Goal: Task Accomplishment & Management: Complete application form

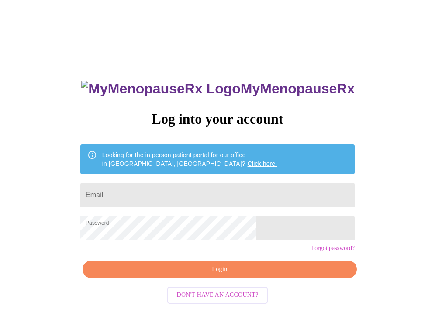
click at [170, 196] on input "Email" at bounding box center [217, 195] width 274 height 24
type input "jamilacollinsreedy@gmail.com"
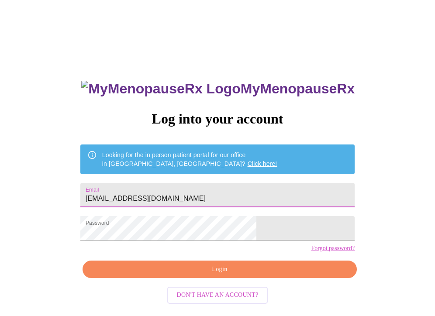
click at [203, 275] on span "Login" at bounding box center [220, 269] width 254 height 11
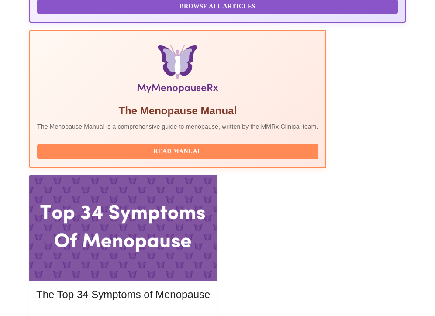
scroll to position [306, 0]
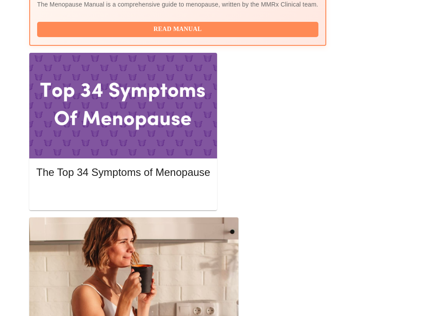
scroll to position [393, 0]
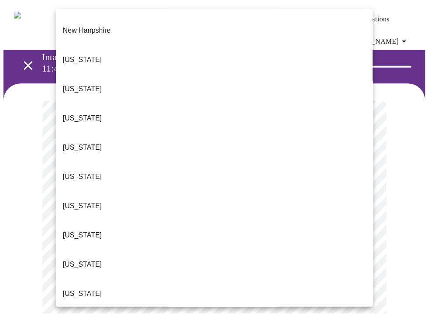
scroll to position [830, 0]
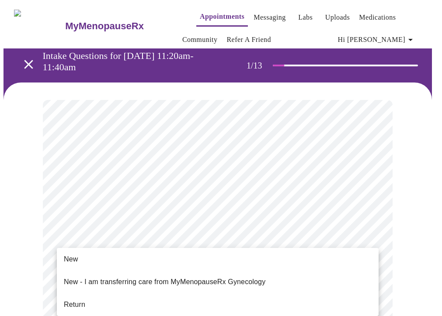
click at [134, 301] on li "Return" at bounding box center [218, 305] width 322 height 16
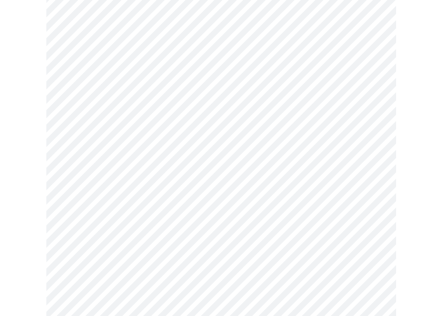
scroll to position [0, 0]
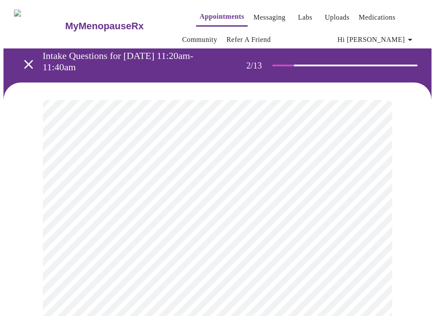
click at [134, 191] on body "MyMenopauseRx Appointments Messaging Labs Uploads Medications Community Refer a…" at bounding box center [217, 275] width 428 height 544
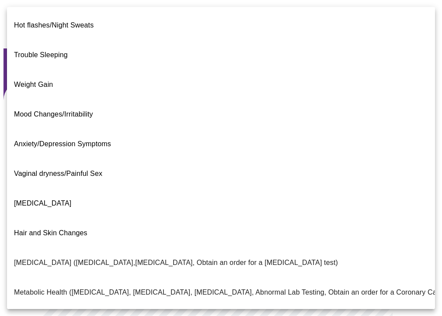
click at [40, 53] on span "Trouble Sleeping" at bounding box center [41, 55] width 54 height 24
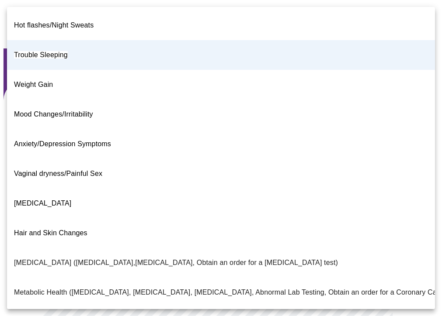
click at [133, 206] on body "MyMenopauseRx Appointments Messaging Labs Uploads Medications Community Refer a…" at bounding box center [220, 272] width 435 height 538
click at [80, 70] on li "Weight Gain" at bounding box center [221, 85] width 428 height 30
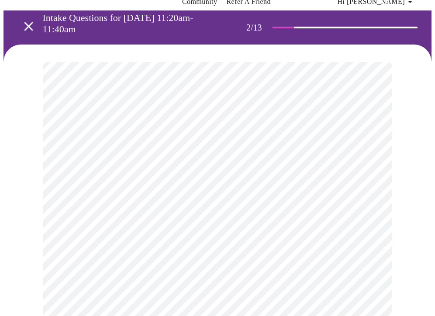
scroll to position [87, 0]
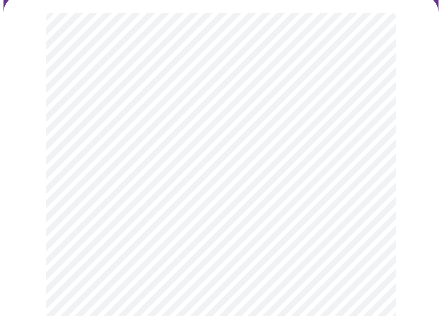
click at [155, 193] on body "MyMenopauseRx Appointments Messaging Labs Uploads Medications Community Refer a…" at bounding box center [220, 185] width 435 height 538
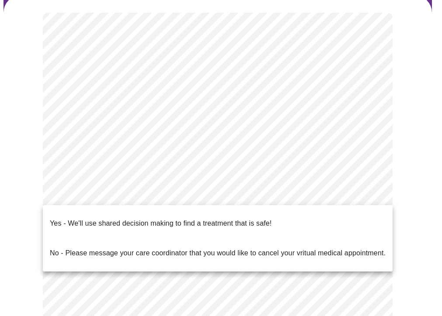
click at [166, 218] on p "Yes - We'll use shared decision making to find a treatment that is safe!" at bounding box center [161, 223] width 222 height 10
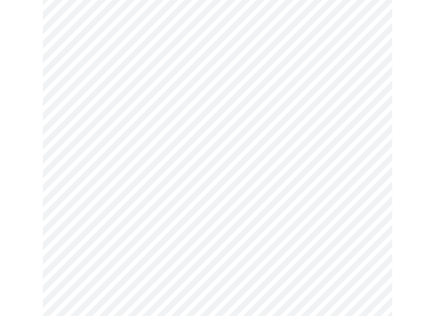
scroll to position [0, 0]
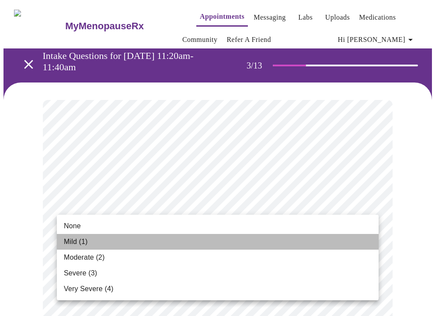
click at [241, 245] on li "Mild (1)" at bounding box center [218, 242] width 322 height 16
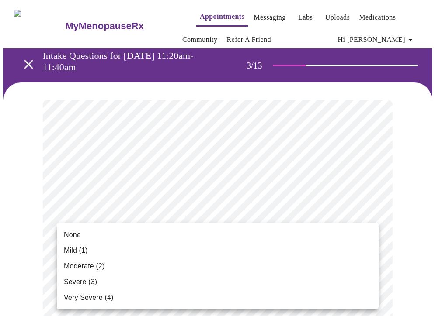
click at [197, 265] on li "Moderate (2)" at bounding box center [218, 267] width 322 height 16
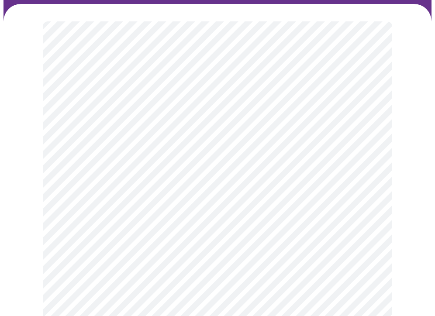
scroll to position [87, 0]
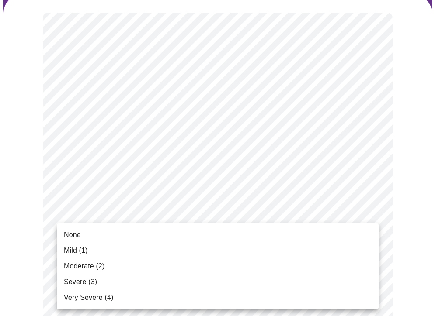
drag, startPoint x: 197, startPoint y: 265, endPoint x: 181, endPoint y: 260, distance: 16.7
click at [181, 260] on li "Moderate (2)" at bounding box center [218, 267] width 322 height 16
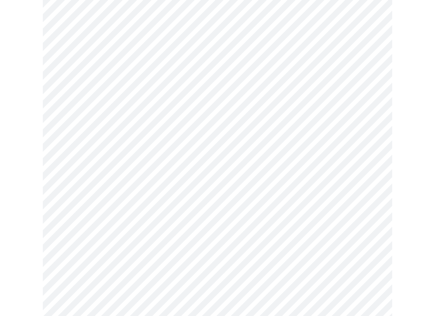
scroll to position [175, 0]
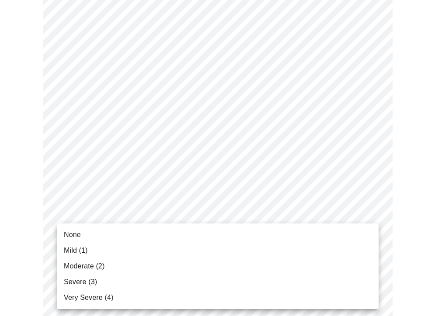
click at [177, 248] on li "Mild (1)" at bounding box center [218, 251] width 322 height 16
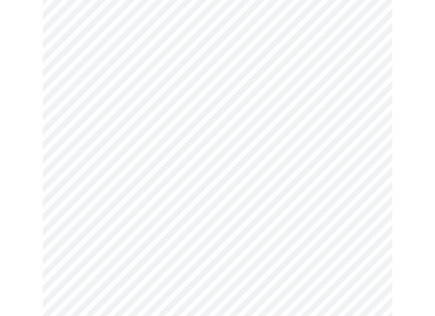
scroll to position [218, 0]
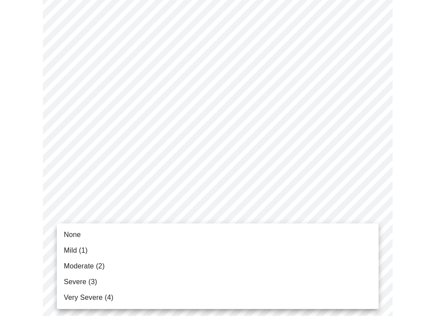
click at [170, 271] on li "Moderate (2)" at bounding box center [218, 267] width 322 height 16
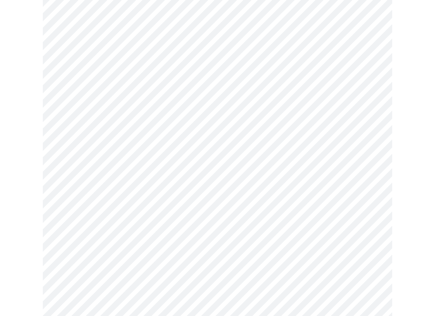
scroll to position [350, 0]
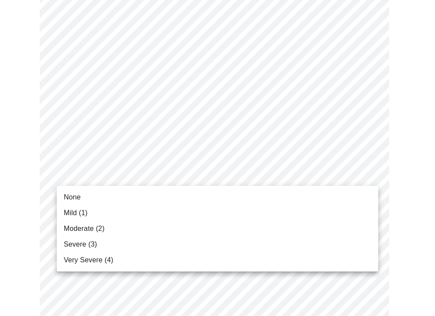
click at [163, 183] on body "MyMenopauseRx Appointments Messaging Labs Uploads Medications Community Refer a…" at bounding box center [217, 213] width 428 height 1119
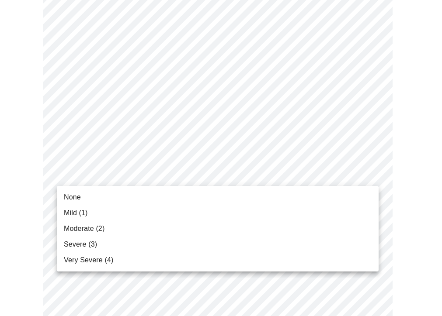
click at [143, 221] on li "Moderate (2)" at bounding box center [218, 229] width 322 height 16
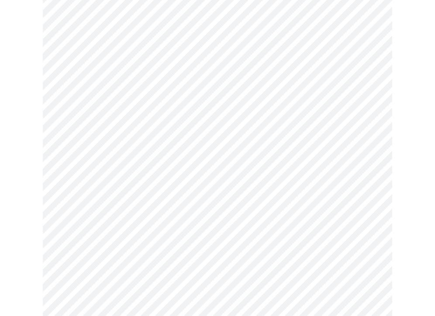
click at [137, 244] on body "MyMenopauseRx Appointments Messaging Labs Uploads Medications Community Refer a…" at bounding box center [217, 207] width 428 height 1107
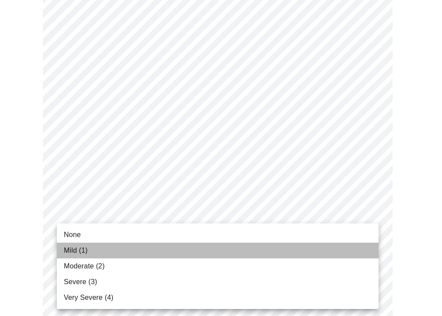
click at [134, 256] on li "Mild (1)" at bounding box center [218, 251] width 322 height 16
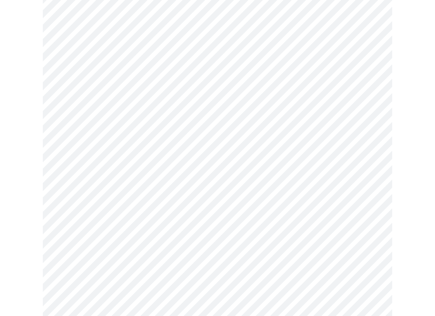
click at [135, 233] on body "MyMenopauseRx Appointments Messaging Labs Uploads Medications Community Refer a…" at bounding box center [217, 201] width 428 height 1095
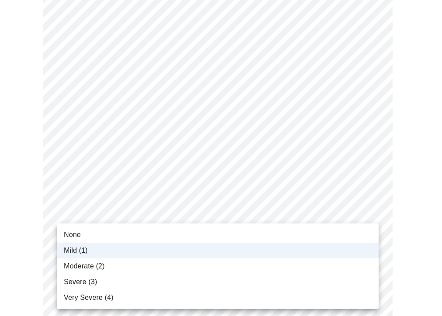
click at [128, 265] on li "Moderate (2)" at bounding box center [218, 267] width 322 height 16
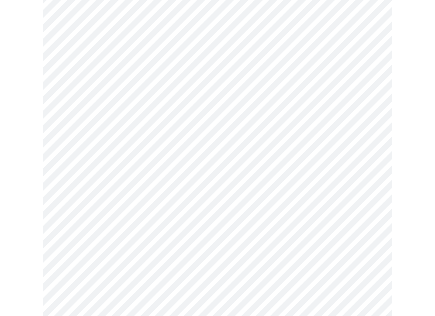
scroll to position [393, 0]
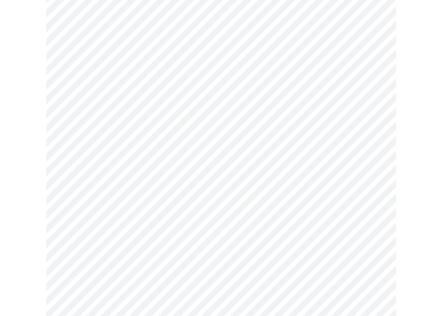
click at [134, 136] on body "MyMenopauseRx Appointments Messaging Labs Uploads Medications Community Refer a…" at bounding box center [220, 157] width 435 height 1095
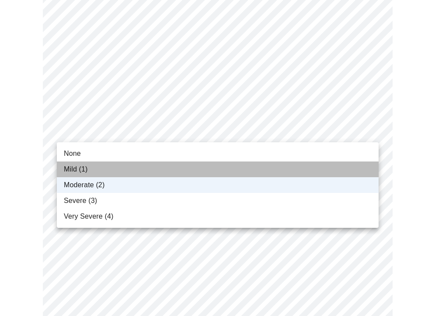
click at [132, 172] on li "Mild (1)" at bounding box center [218, 170] width 322 height 16
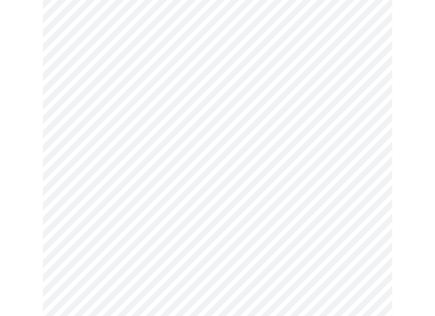
scroll to position [481, 0]
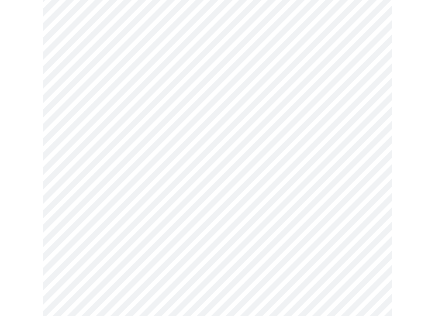
click at [142, 190] on body "MyMenopauseRx Appointments Messaging Labs Uploads Medications Community Refer a…" at bounding box center [217, 70] width 428 height 1095
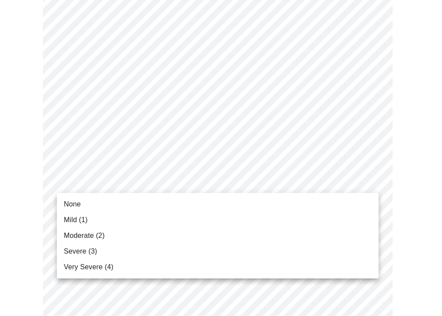
click at [127, 230] on li "Moderate (2)" at bounding box center [218, 236] width 322 height 16
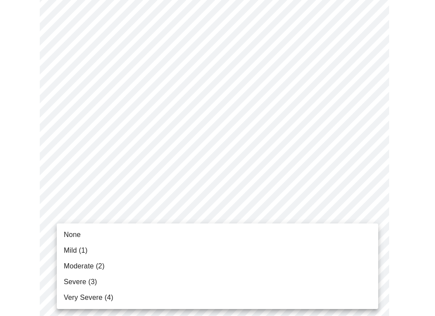
click at [128, 242] on body "MyMenopauseRx Appointments Messaging Labs Uploads Medications Community Refer a…" at bounding box center [217, 64] width 428 height 1083
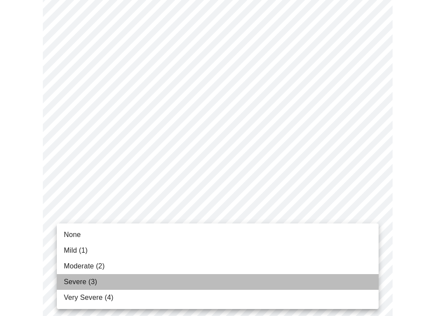
click at [123, 281] on li "Severe (3)" at bounding box center [218, 282] width 322 height 16
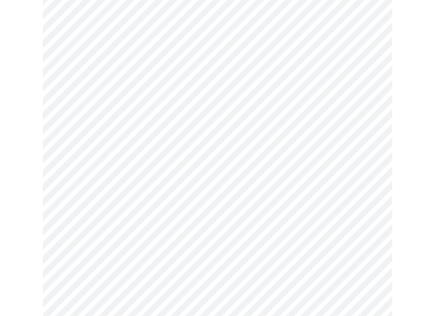
scroll to position [568, 0]
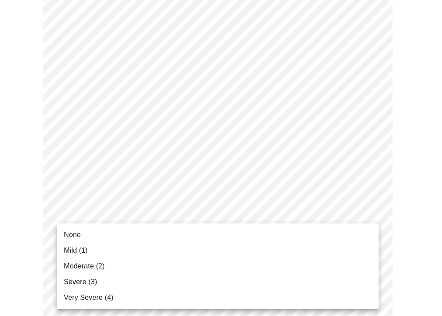
click at [133, 265] on li "Moderate (2)" at bounding box center [218, 267] width 322 height 16
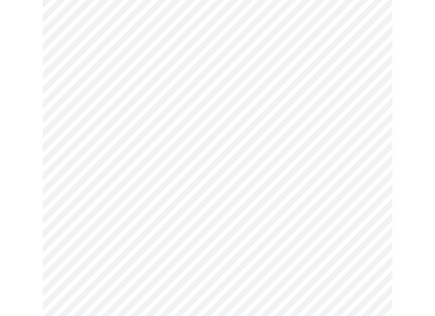
scroll to position [655, 0]
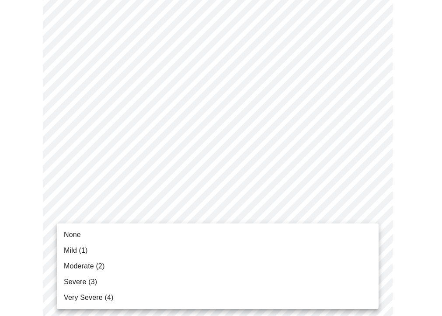
click at [124, 277] on li "Severe (3)" at bounding box center [218, 282] width 322 height 16
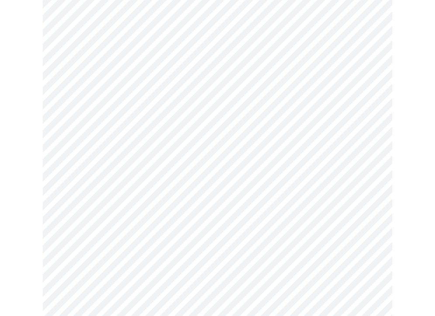
scroll to position [262, 0]
click at [157, 287] on body "MyMenopauseRx Appointments Messaging Labs Uploads Medications Community Refer a…" at bounding box center [217, 181] width 428 height 881
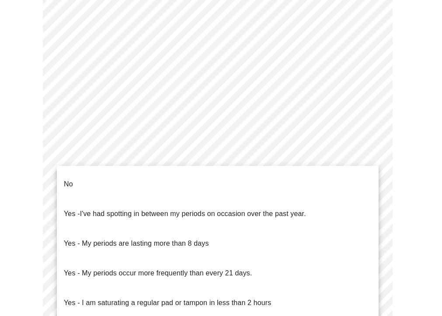
click at [136, 175] on li "No" at bounding box center [218, 185] width 322 height 30
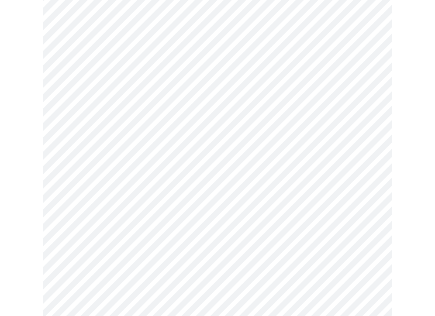
scroll to position [393, 0]
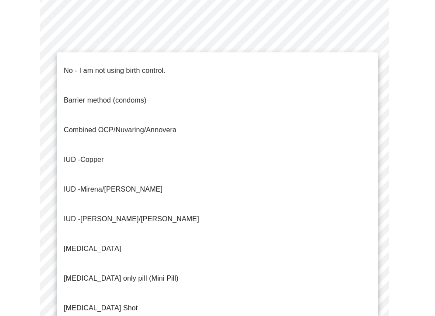
click at [132, 209] on body "MyMenopauseRx Appointments Messaging Labs Uploads Medications Community Refer a…" at bounding box center [217, 48] width 428 height 876
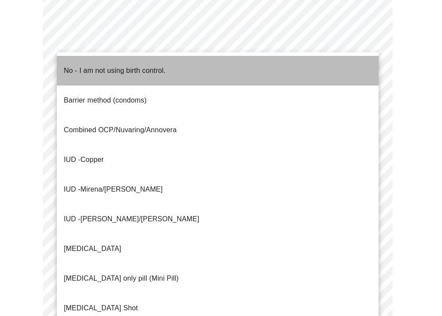
drag, startPoint x: 110, startPoint y: 58, endPoint x: 118, endPoint y: 83, distance: 26.1
click at [110, 59] on li "No - I am not using birth control." at bounding box center [218, 71] width 322 height 30
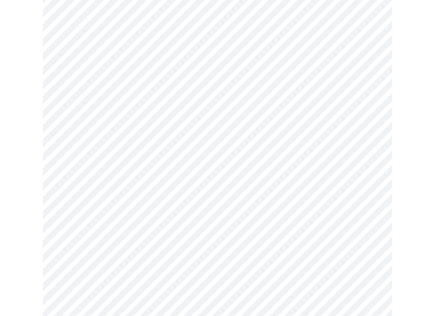
scroll to position [481, 0]
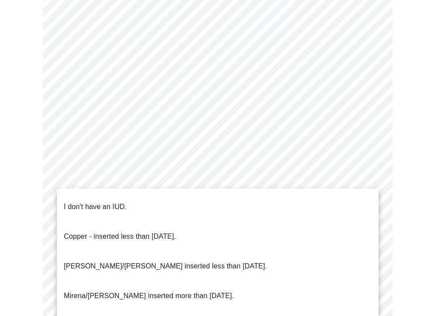
click at [118, 202] on p "I don't have an IUD." at bounding box center [95, 207] width 63 height 10
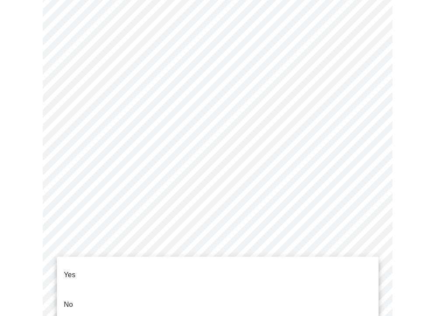
drag, startPoint x: 127, startPoint y: 266, endPoint x: 136, endPoint y: 266, distance: 9.2
click at [130, 266] on li "Yes" at bounding box center [218, 275] width 322 height 30
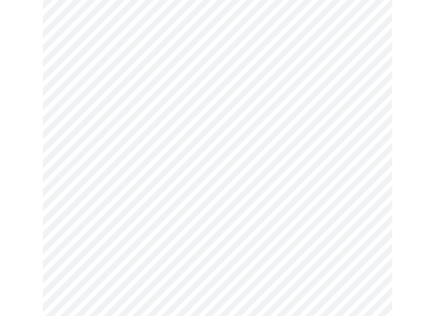
scroll to position [2272, 0]
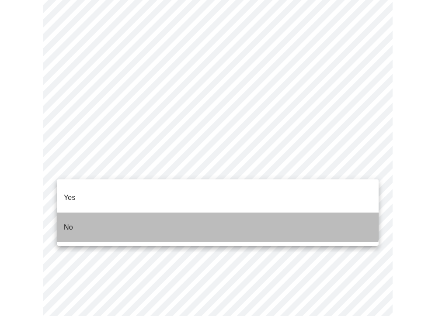
click at [137, 213] on li "No" at bounding box center [218, 228] width 322 height 30
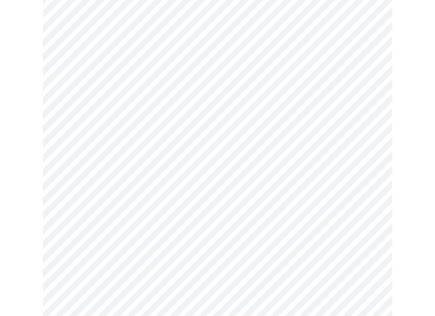
scroll to position [480, 0]
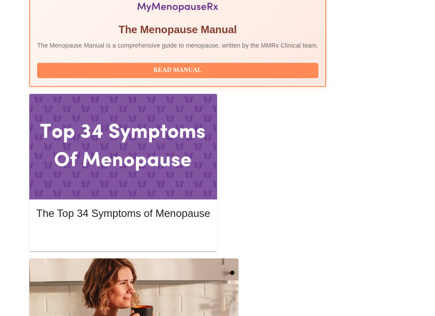
scroll to position [350, 0]
